Goal: Download file/media

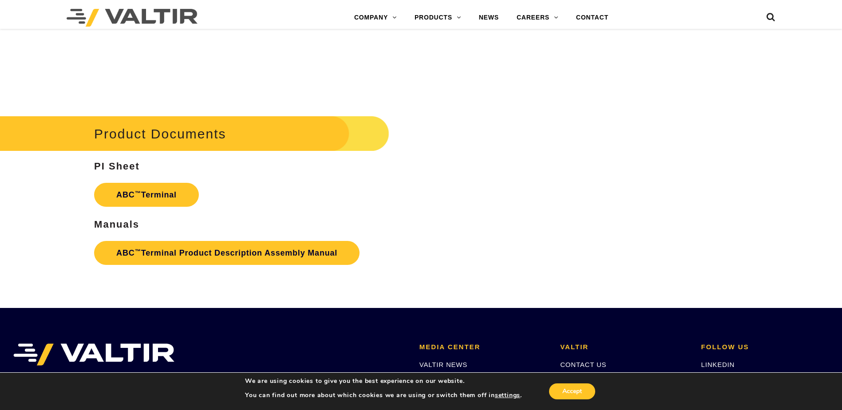
scroll to position [1554, 0]
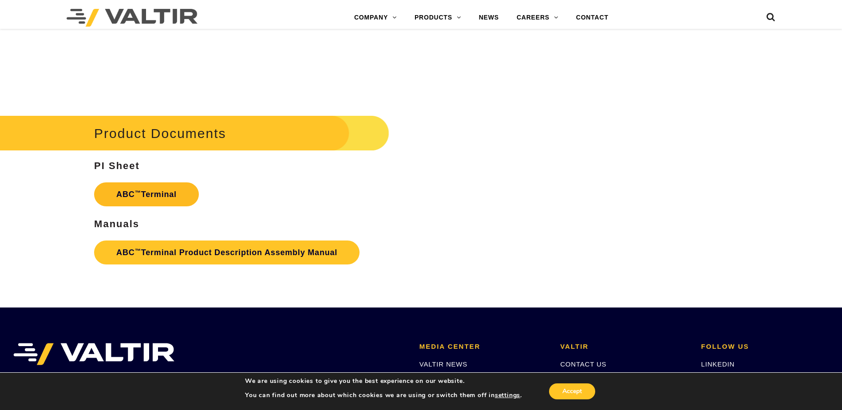
click at [171, 194] on link "ABC ™ Terminal" at bounding box center [146, 194] width 105 height 24
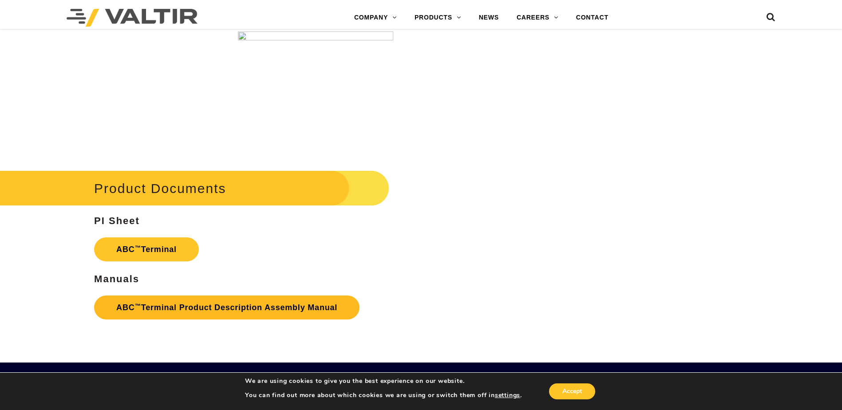
scroll to position [1540, 0]
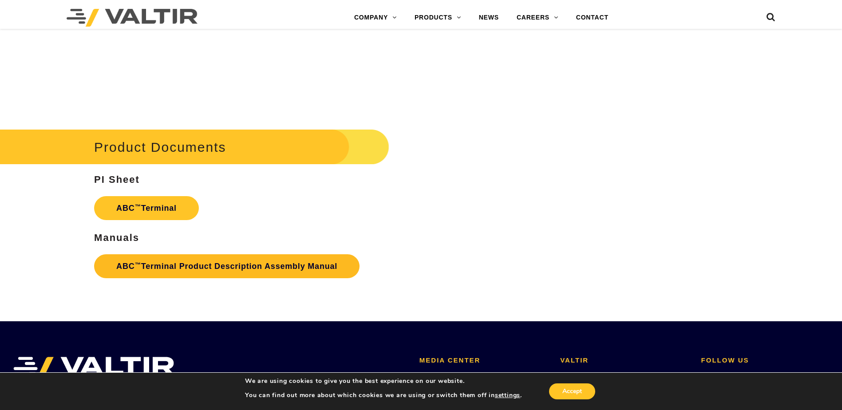
click at [178, 270] on link "ABC ™ Terminal Product Description Assembly Manual" at bounding box center [227, 266] width 266 height 24
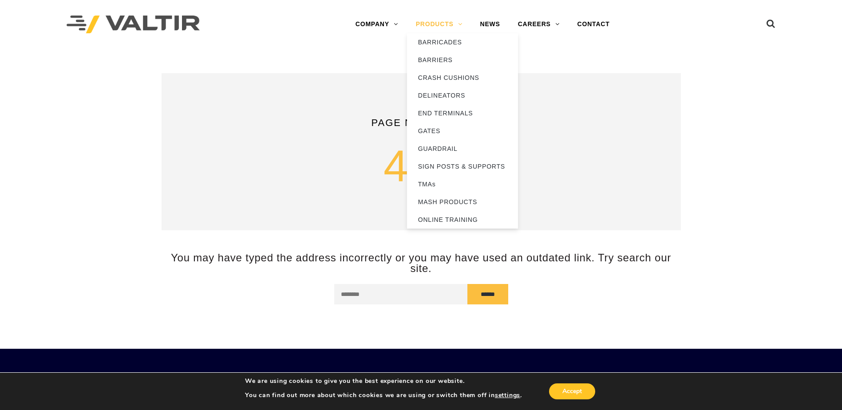
click at [441, 24] on link "PRODUCTS" at bounding box center [439, 25] width 64 height 18
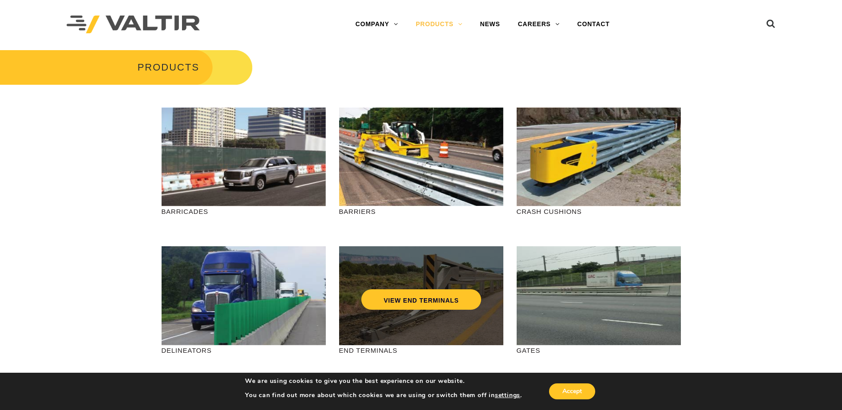
click at [403, 289] on div "VIEW END TERMINALS" at bounding box center [421, 280] width 129 height 29
click at [404, 299] on link "VIEW END TERMINALS" at bounding box center [420, 299] width 119 height 20
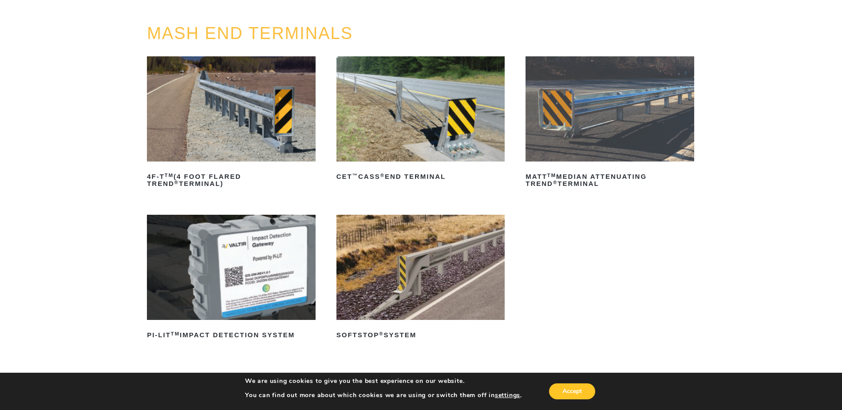
scroll to position [133, 0]
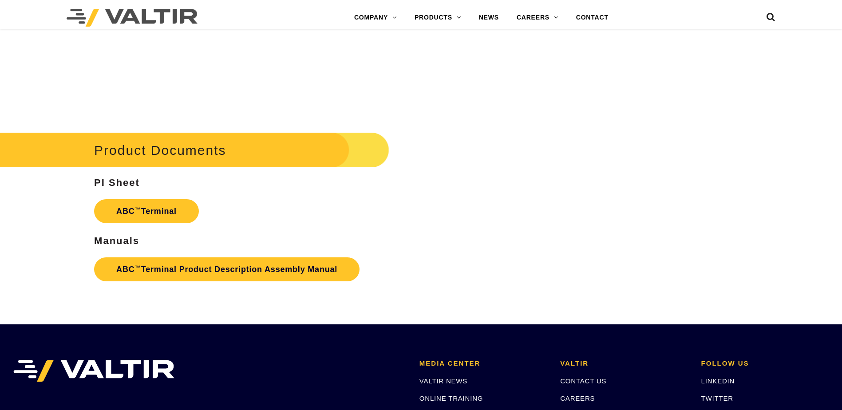
scroll to position [1540, 0]
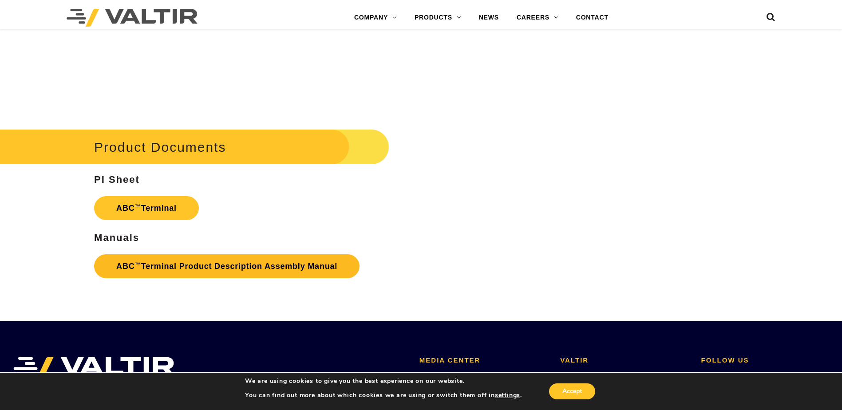
click at [247, 271] on link "ABC ™ Terminal Product Description Assembly Manual" at bounding box center [227, 266] width 266 height 24
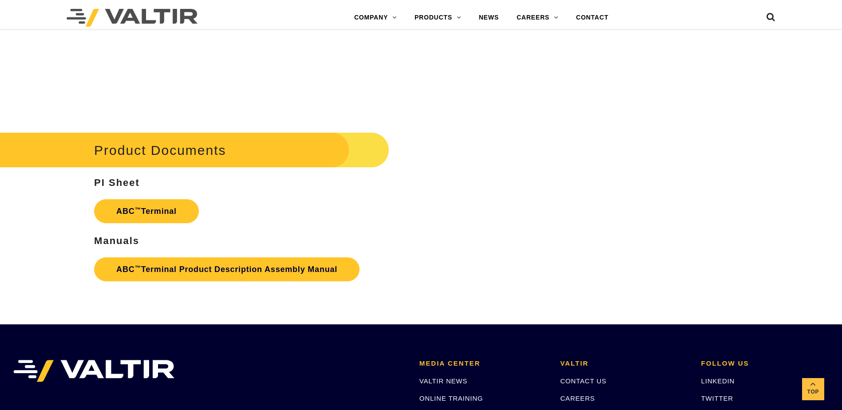
scroll to position [1540, 0]
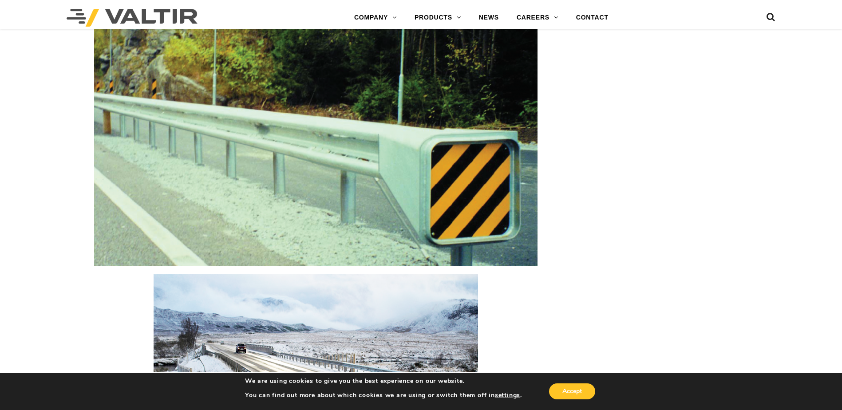
scroll to position [1066, 0]
